Goal: Task Accomplishment & Management: Manage account settings

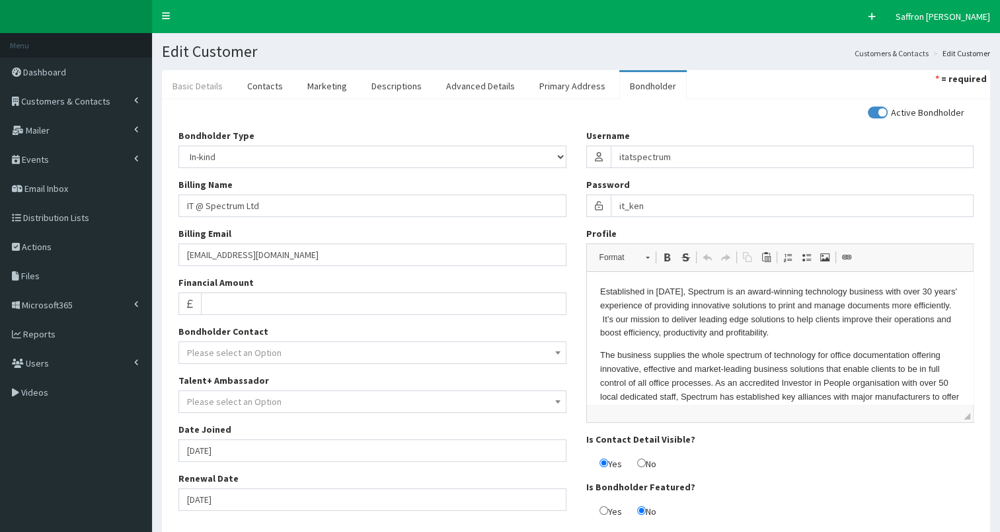
click at [206, 82] on link "Basic Details" at bounding box center [197, 86] width 71 height 28
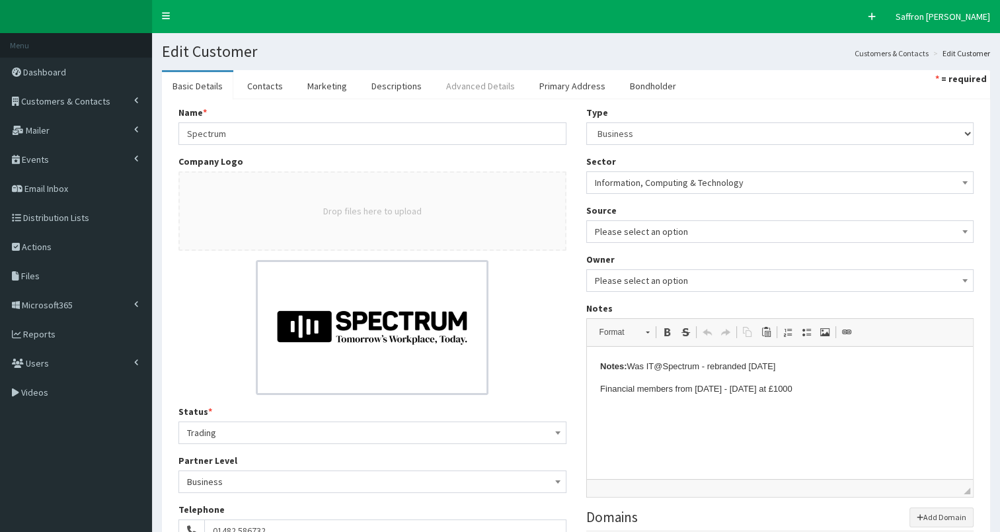
click at [473, 85] on link "Advanced Details" at bounding box center [481, 86] width 90 height 28
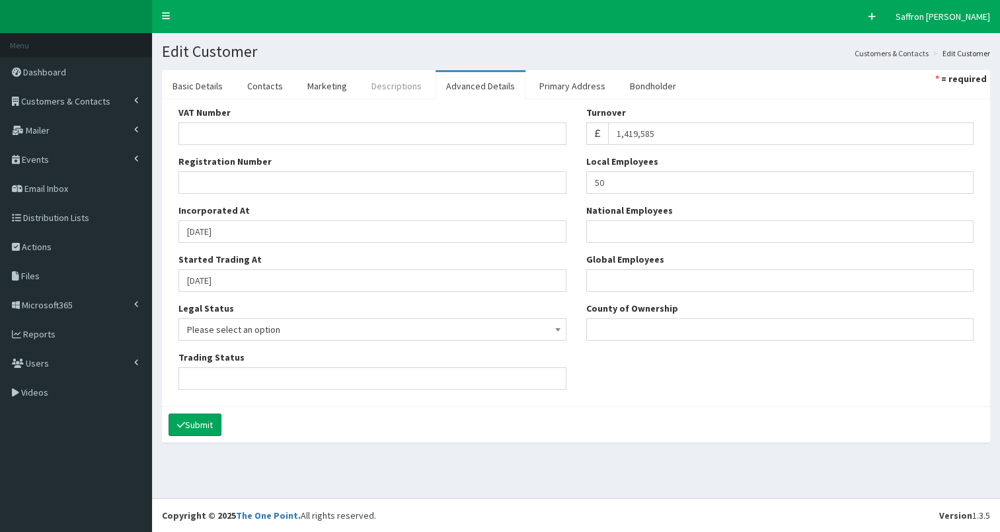
click at [395, 85] on link "Descriptions" at bounding box center [396, 86] width 71 height 28
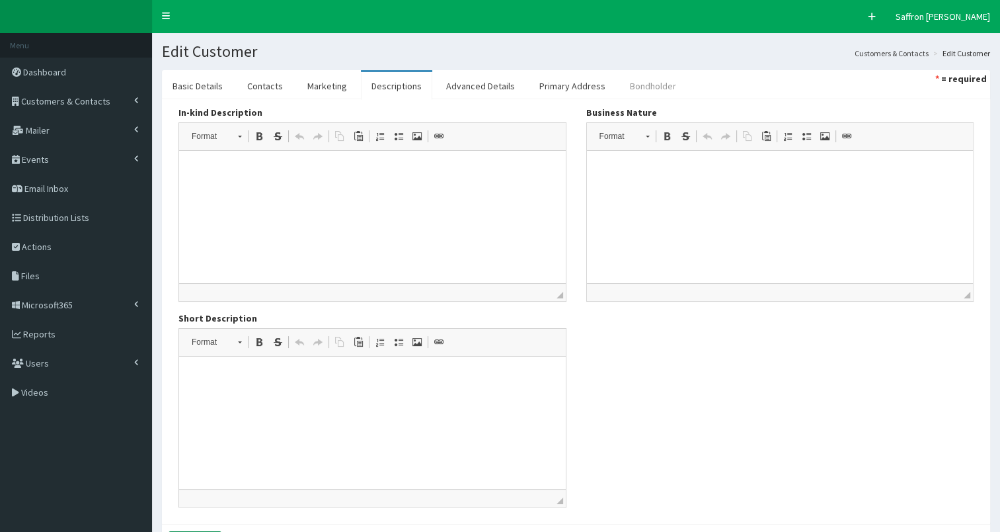
click at [645, 77] on link "Bondholder" at bounding box center [652, 86] width 67 height 28
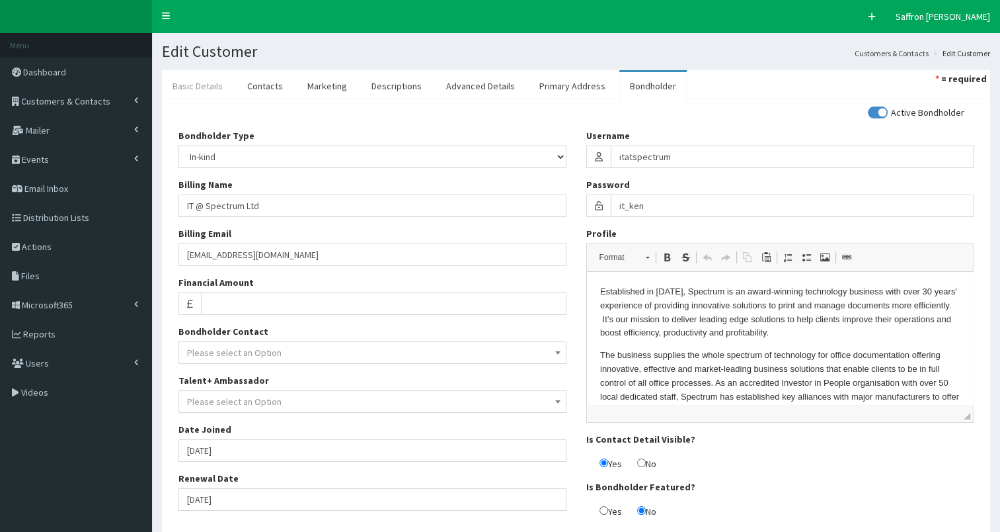
click at [204, 87] on link "Basic Details" at bounding box center [197, 86] width 71 height 28
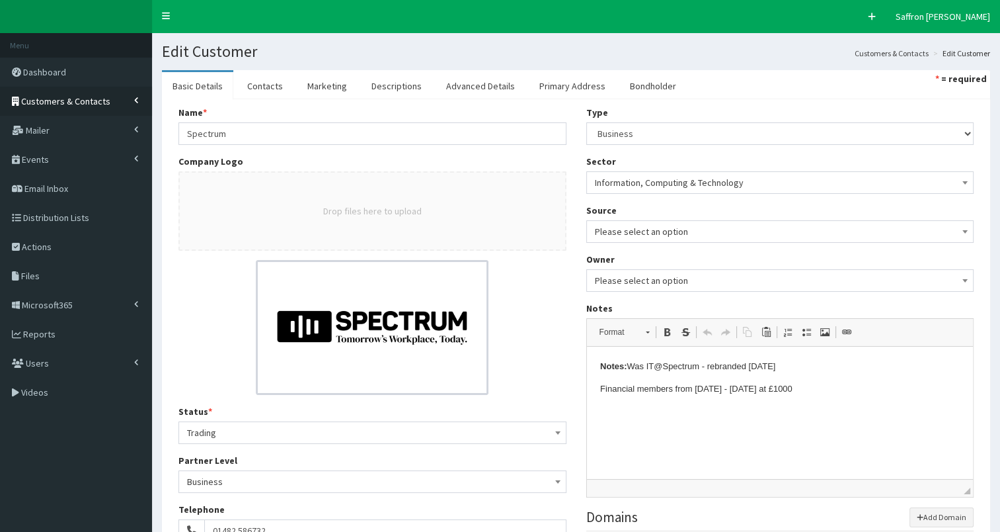
click at [111, 97] on link "Customers & Contacts" at bounding box center [76, 101] width 152 height 29
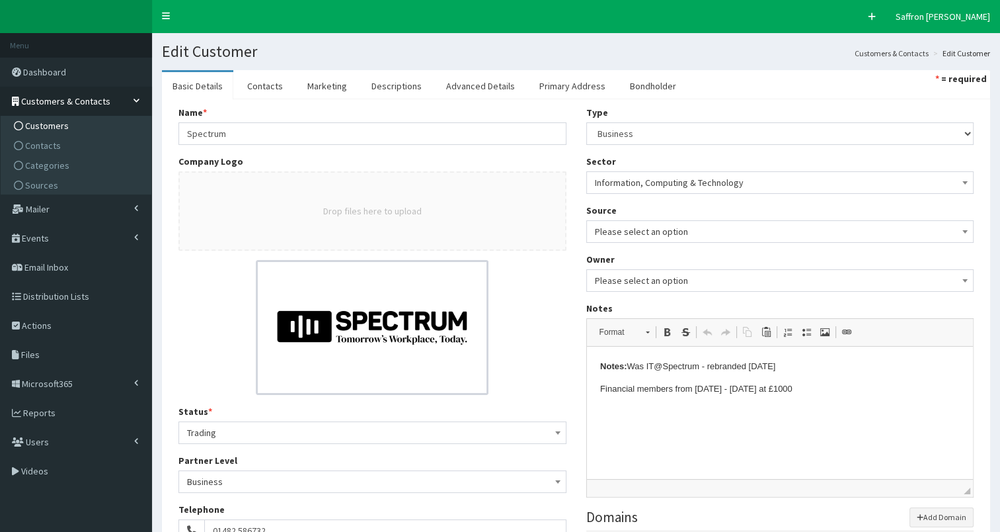
click at [61, 123] on span "Customers" at bounding box center [47, 126] width 44 height 12
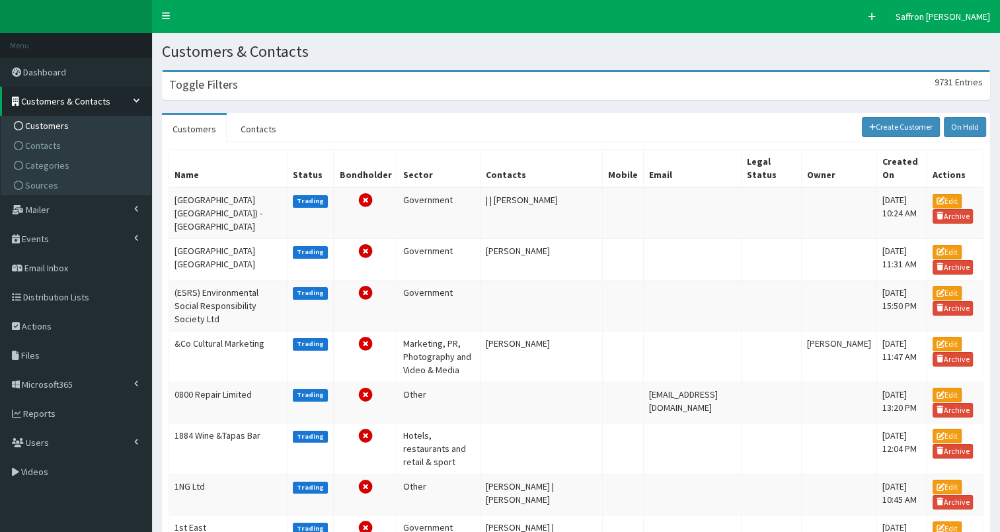
click at [231, 79] on h3 "Toggle Filters" at bounding box center [203, 85] width 69 height 12
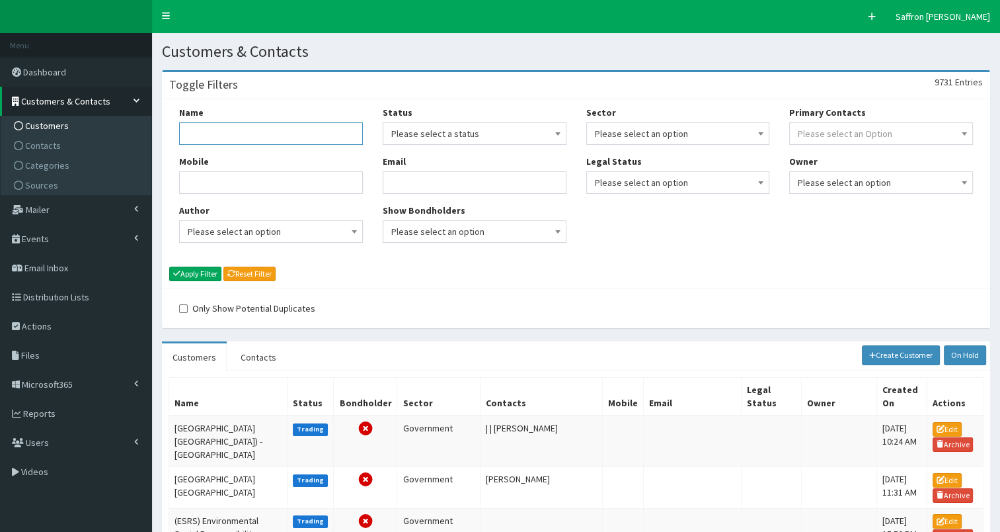
click at [235, 132] on input "Name" at bounding box center [271, 133] width 184 height 22
type input "spectrum"
click at [169, 266] on button "Apply Filter" at bounding box center [195, 273] width 52 height 15
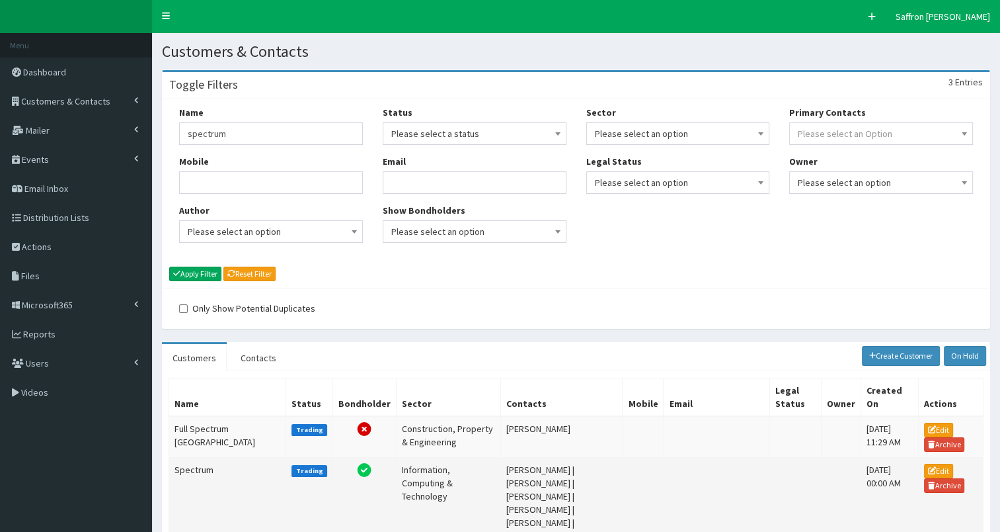
click at [235, 491] on td "Spectrum" at bounding box center [227, 502] width 117 height 91
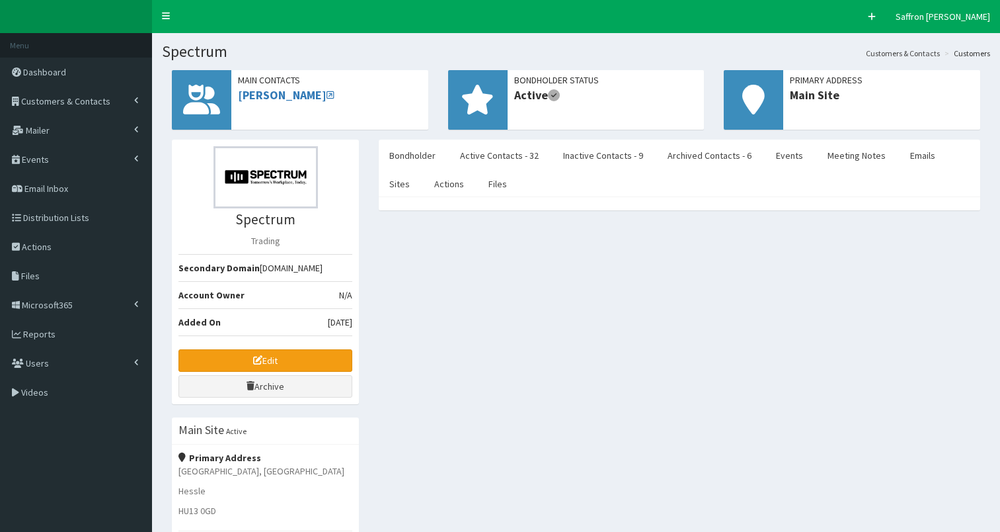
select select "50"
click at [822, 152] on link "Meeting Notes" at bounding box center [856, 155] width 79 height 28
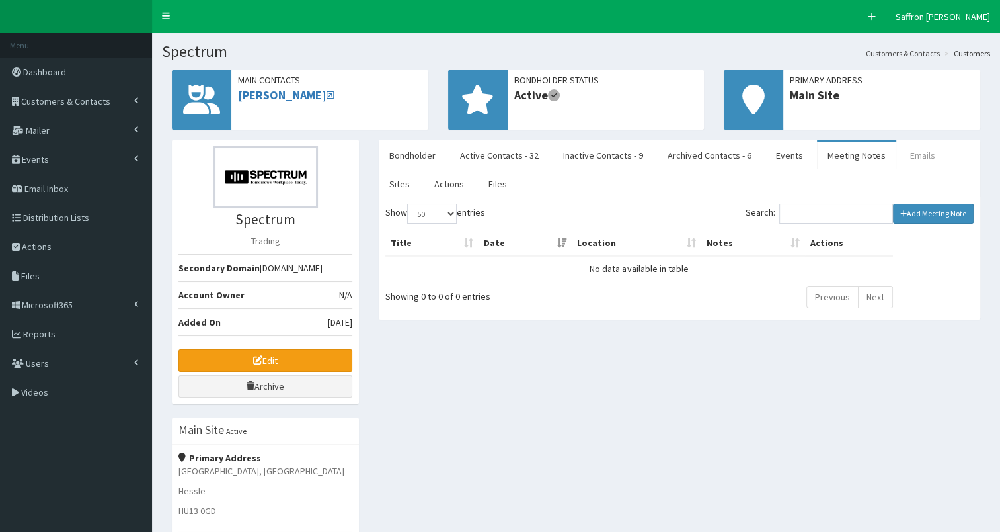
click at [910, 159] on link "Emails" at bounding box center [923, 155] width 46 height 28
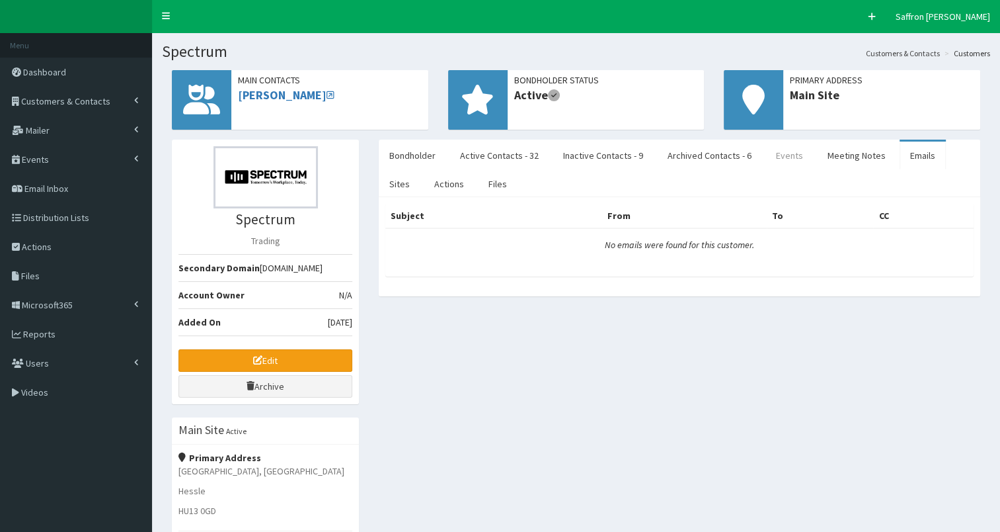
click at [800, 157] on link "Events" at bounding box center [790, 155] width 48 height 28
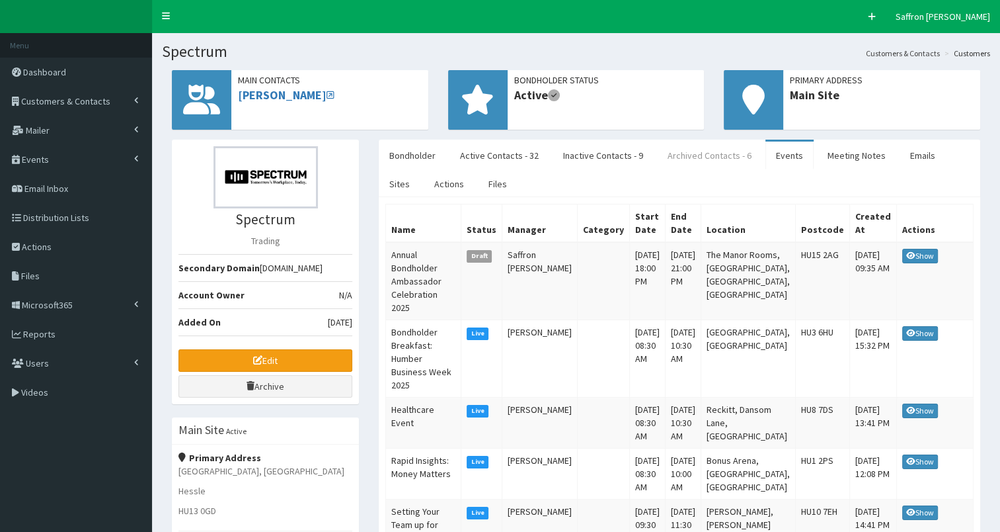
click at [697, 165] on link "Archived Contacts - 6" at bounding box center [709, 155] width 105 height 28
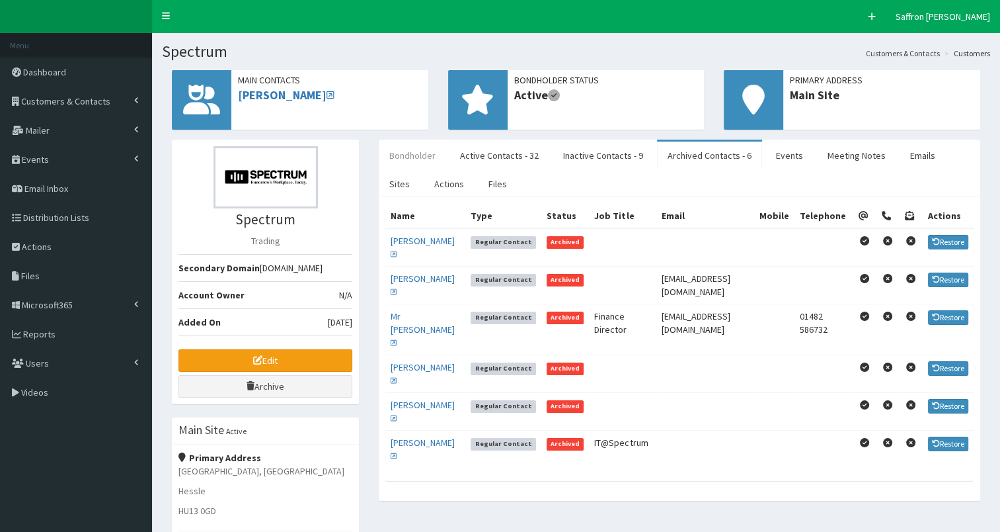
click at [409, 155] on link "Bondholder" at bounding box center [412, 155] width 67 height 28
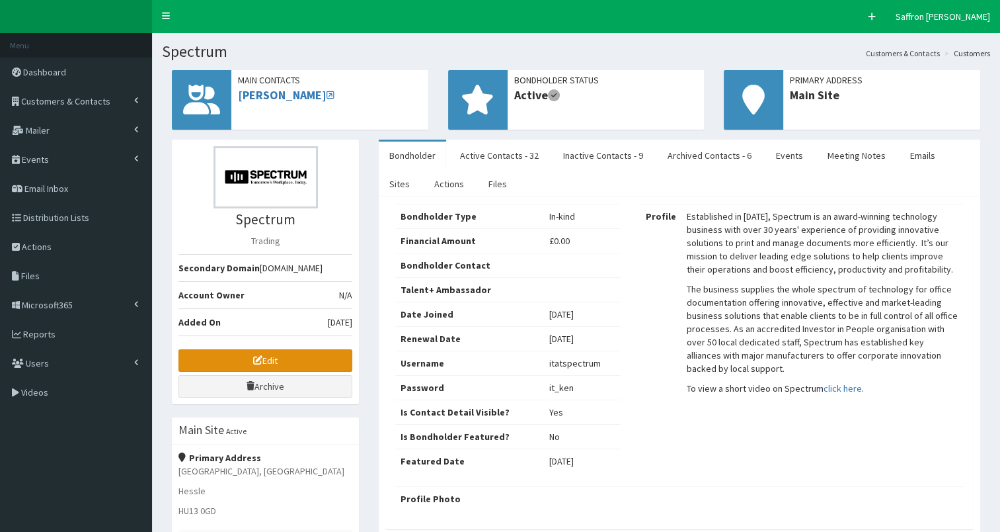
click at [296, 356] on link "Edit" at bounding box center [265, 360] width 174 height 22
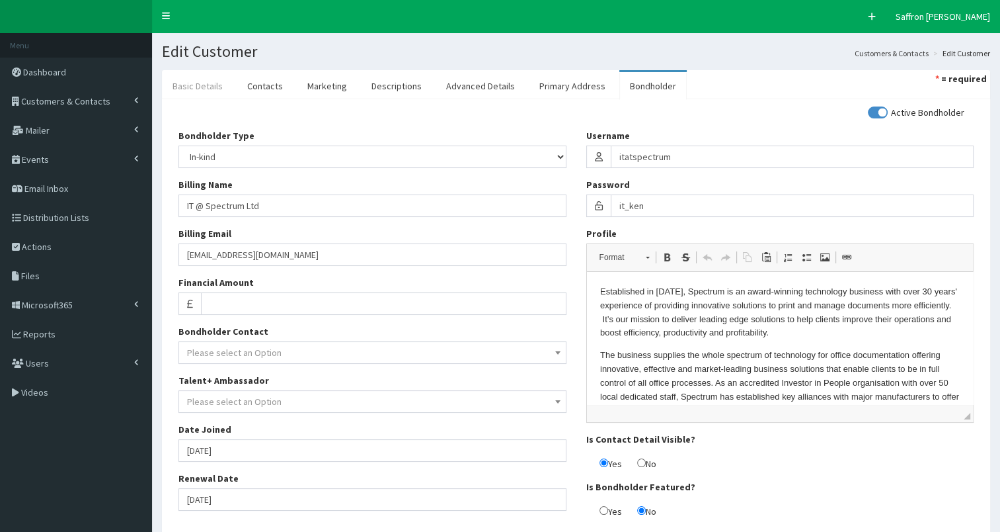
click at [194, 95] on link "Basic Details" at bounding box center [197, 86] width 71 height 28
